Goal: Information Seeking & Learning: Find contact information

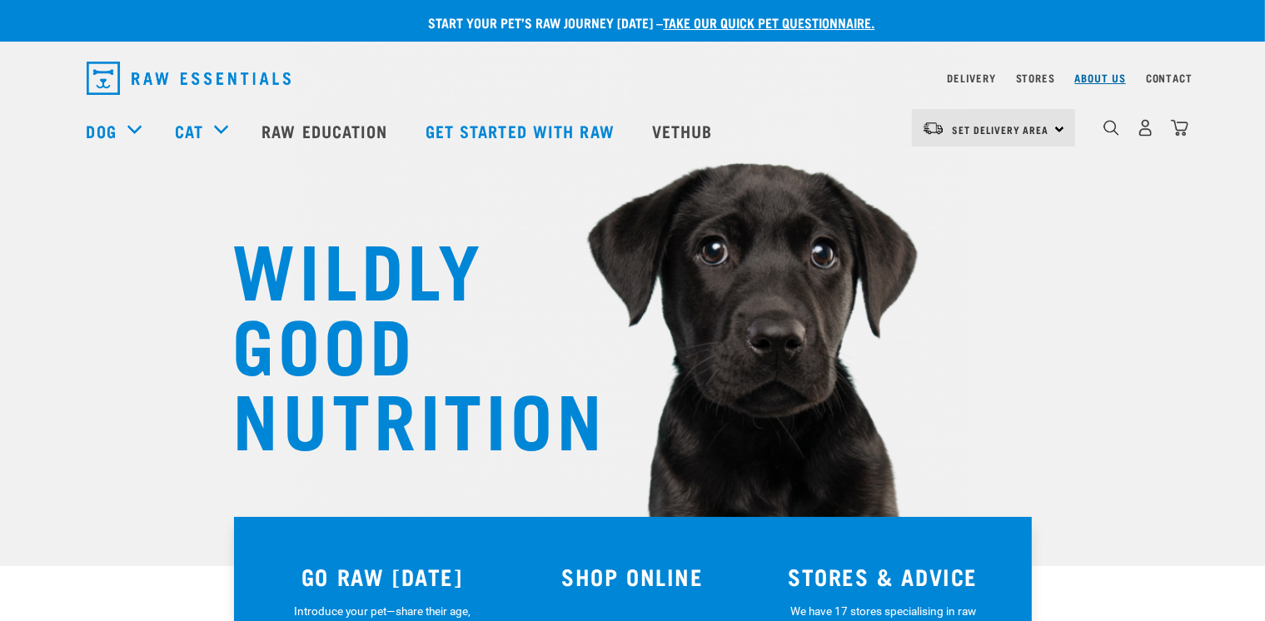
click at [1123, 75] on link "About Us" at bounding box center [1099, 78] width 51 height 6
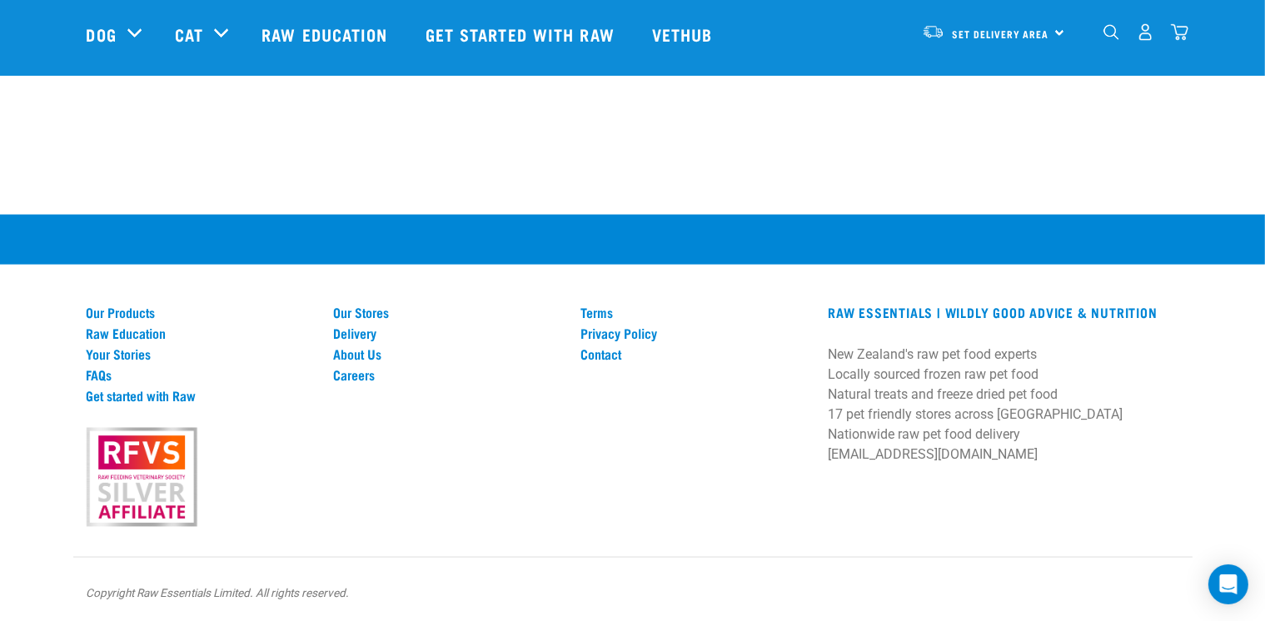
scroll to position [2342, 0]
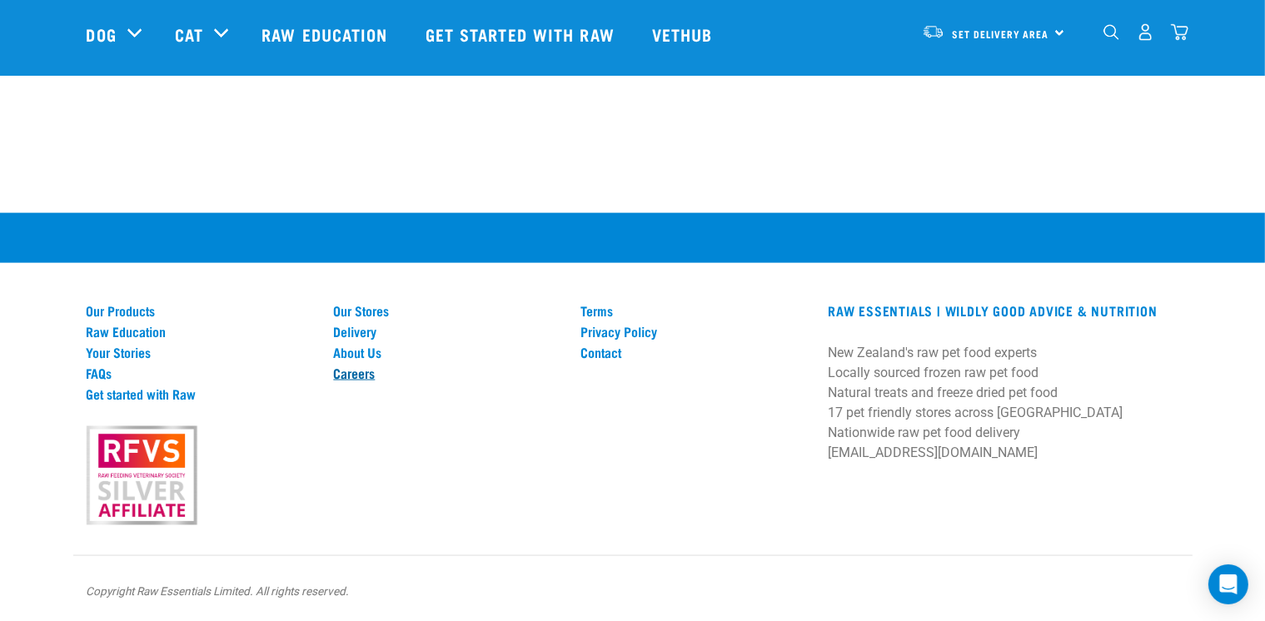
click at [367, 374] on link "Careers" at bounding box center [446, 373] width 227 height 15
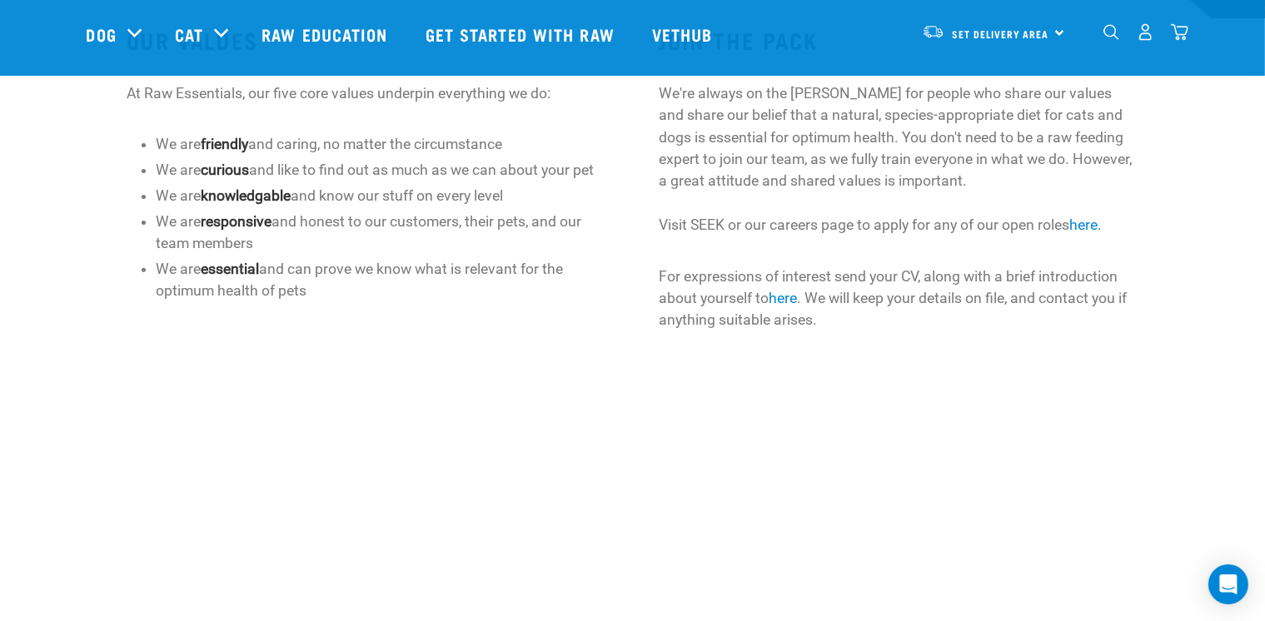
scroll to position [401, 0]
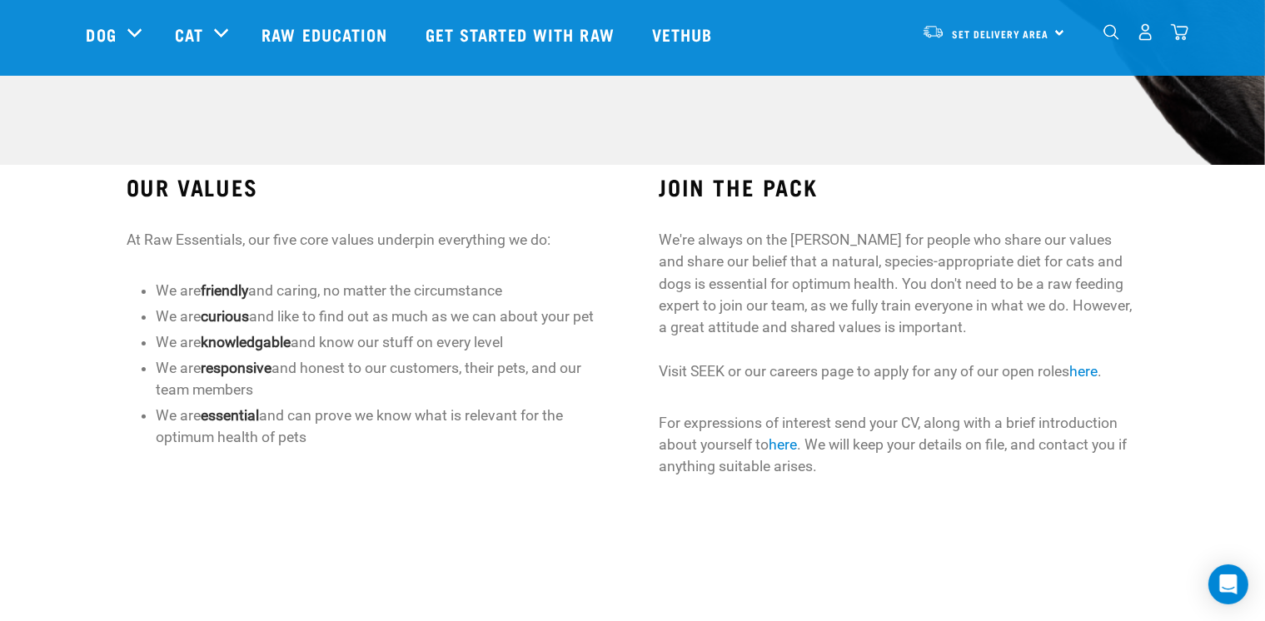
drag, startPoint x: 948, startPoint y: 555, endPoint x: 948, endPoint y: 545, distance: 10.0
click at [948, 551] on div "JOIN THE PACK We're always on the [PERSON_NAME] for people who share our values…" at bounding box center [898, 360] width 533 height 418
click at [789, 446] on link "here" at bounding box center [783, 444] width 28 height 17
click at [739, 514] on p at bounding box center [899, 518] width 480 height 22
click at [786, 444] on link "here" at bounding box center [783, 444] width 28 height 17
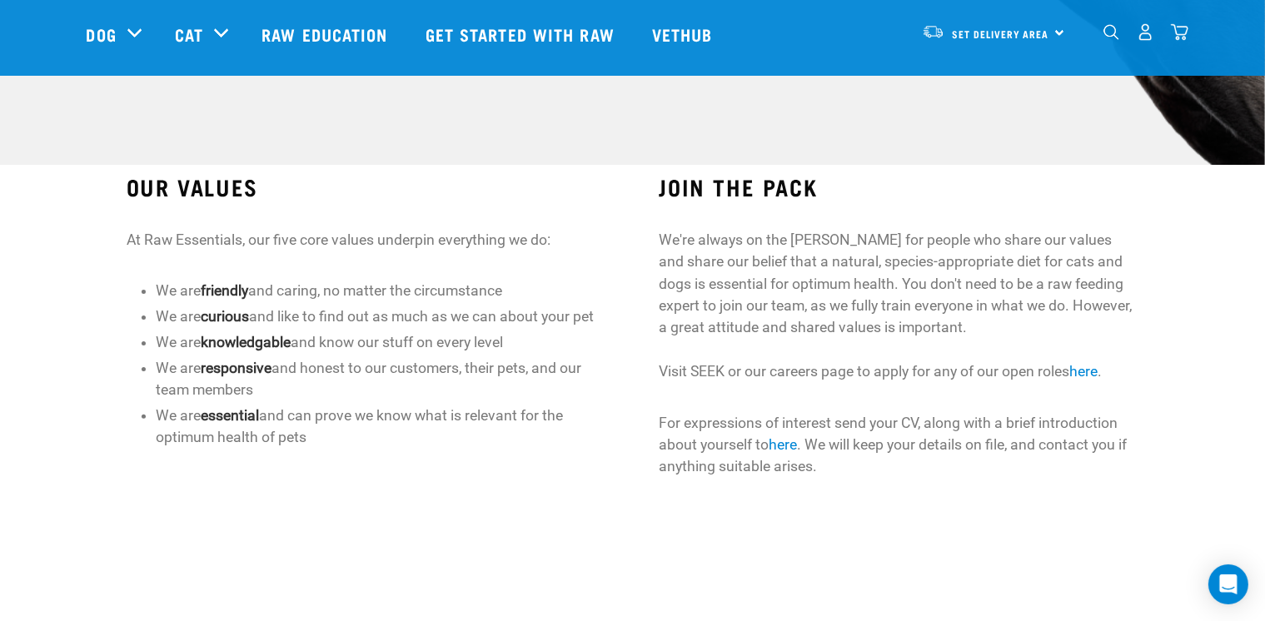
click at [556, 516] on div "OUR VALUES At Raw Essentials, our five core values underpin everything we do: W…" at bounding box center [366, 360] width 533 height 418
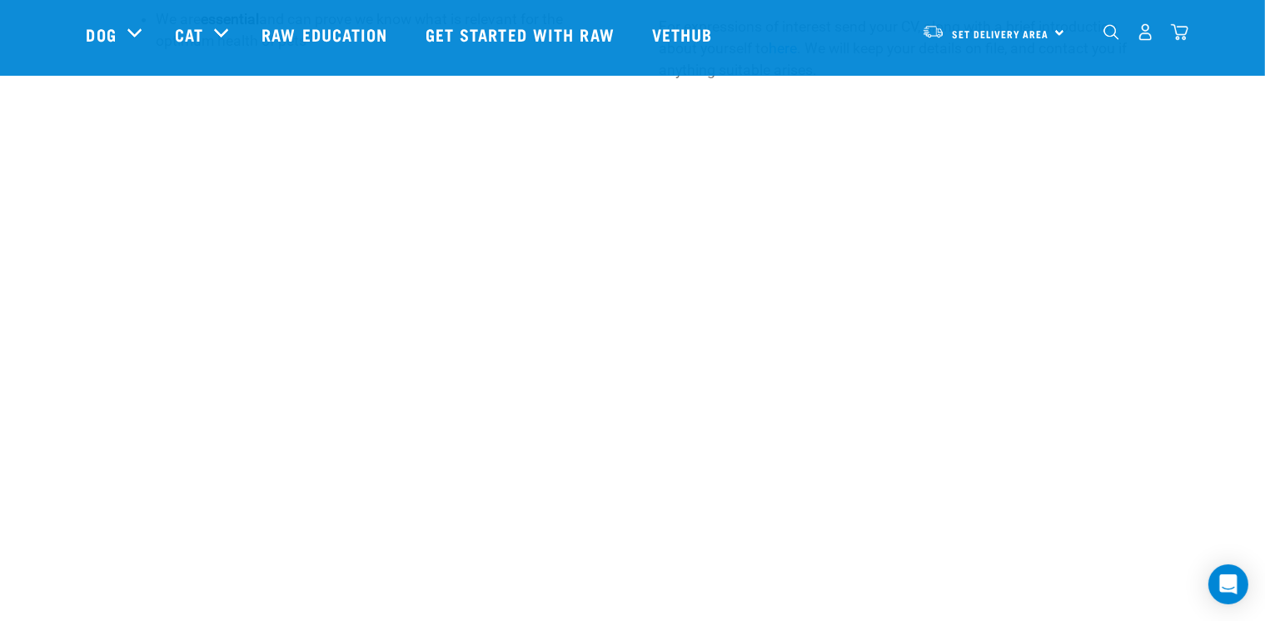
scroll to position [818, 0]
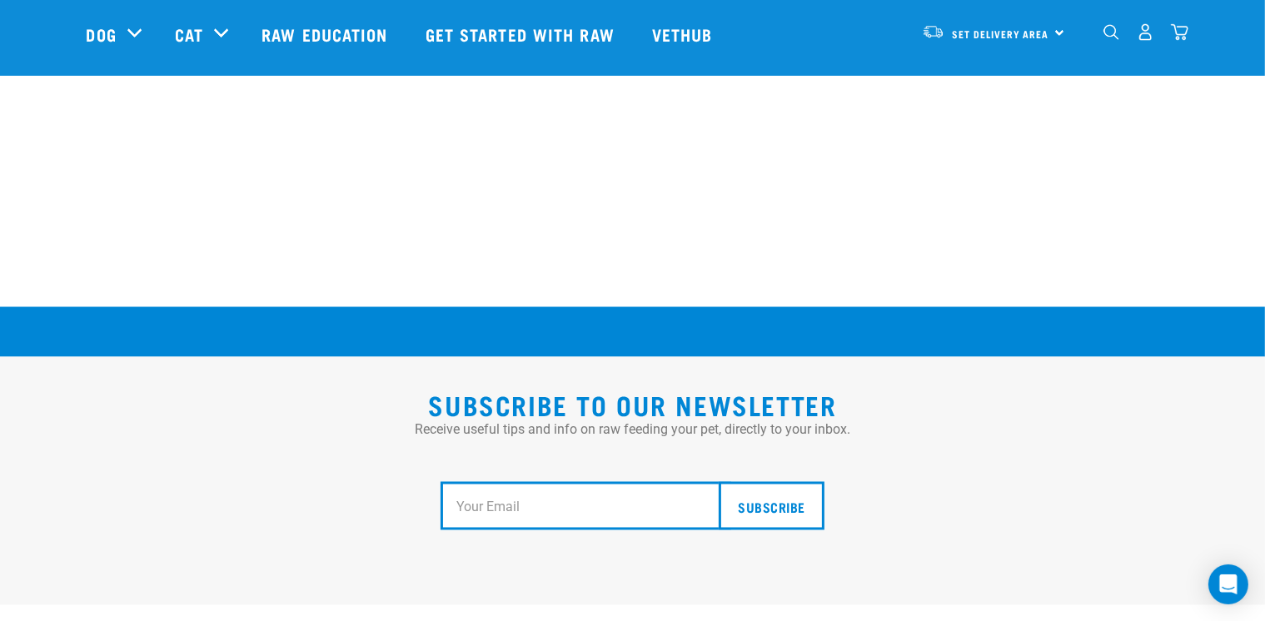
scroll to position [3158, 0]
